Goal: Task Accomplishment & Management: Use online tool/utility

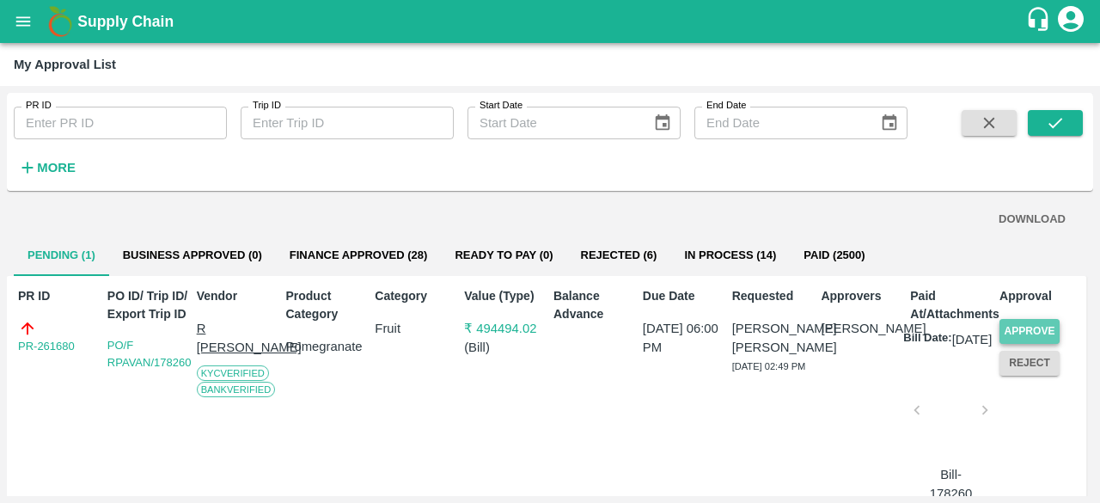
click at [1015, 328] on button "Approve" at bounding box center [1030, 331] width 60 height 25
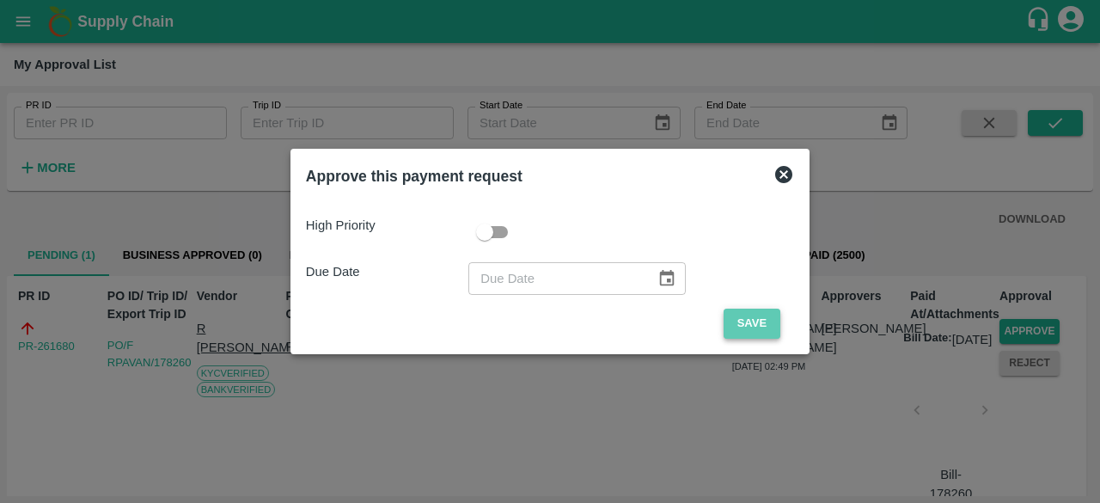
click at [746, 324] on button "Save" at bounding box center [752, 324] width 57 height 30
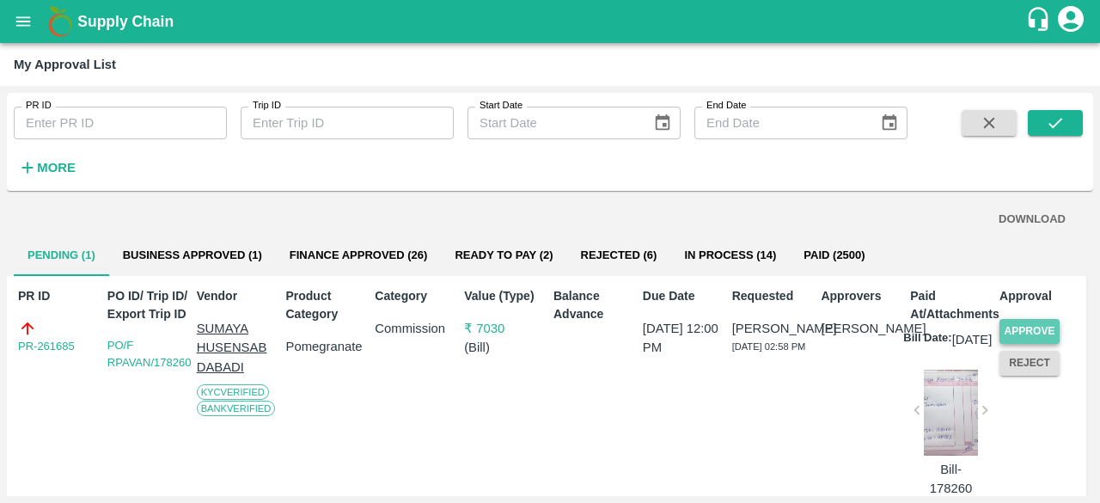
click at [1024, 328] on button "Approve" at bounding box center [1030, 331] width 60 height 25
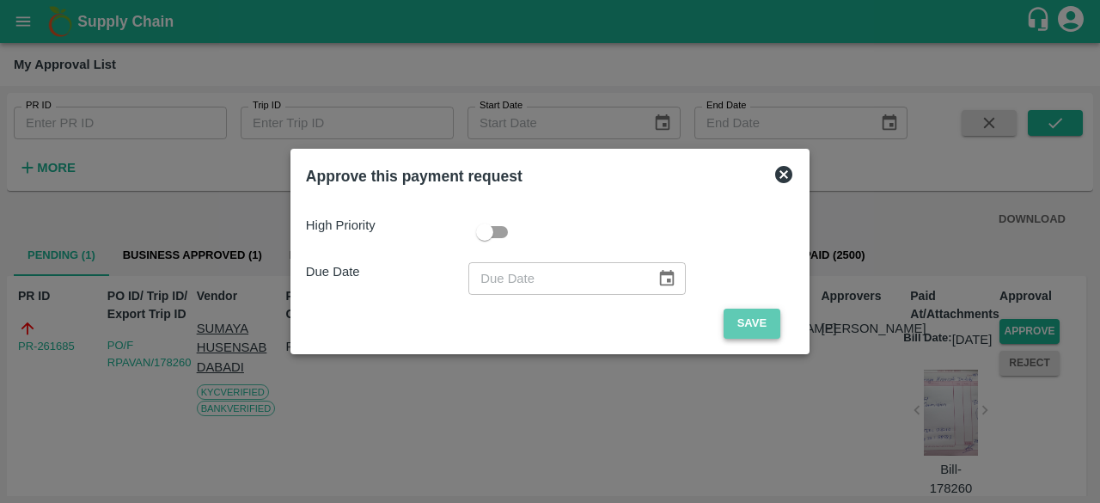
click at [739, 326] on button "Save" at bounding box center [752, 324] width 57 height 30
